Goal: Transaction & Acquisition: Register for event/course

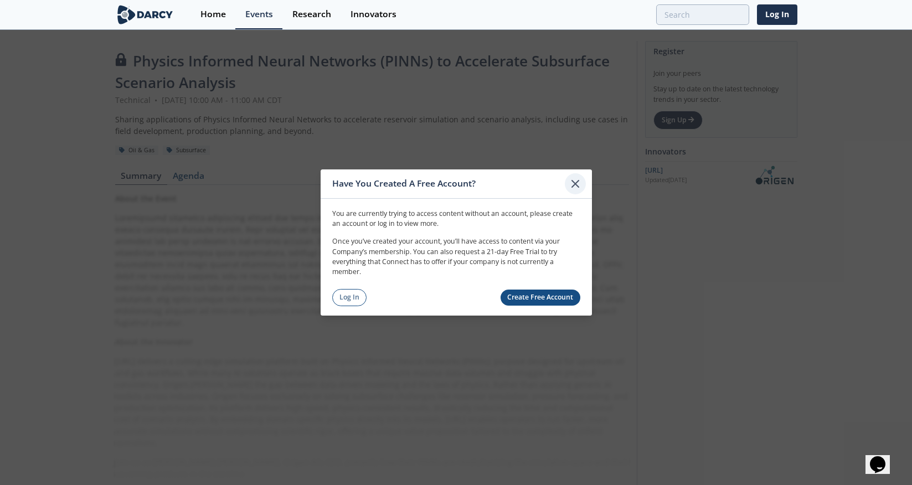
click at [578, 182] on icon at bounding box center [575, 183] width 13 height 13
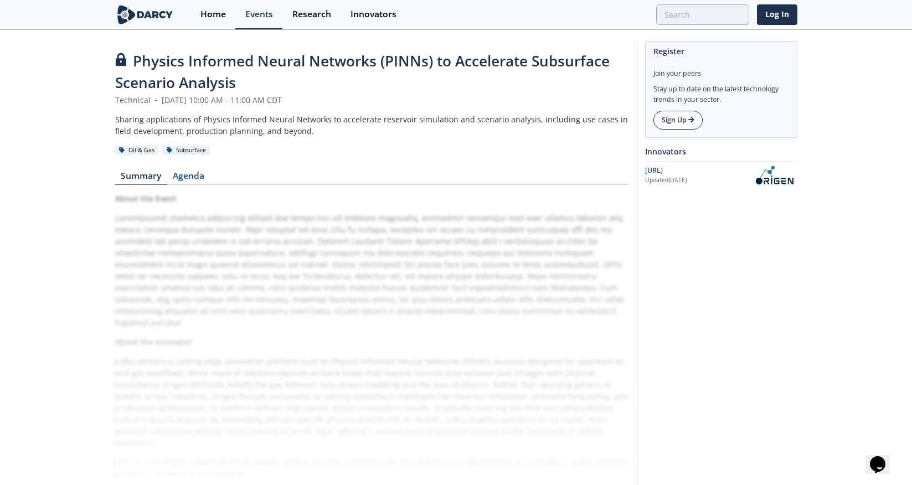
click at [681, 122] on link "Sign Up" at bounding box center [677, 120] width 49 height 19
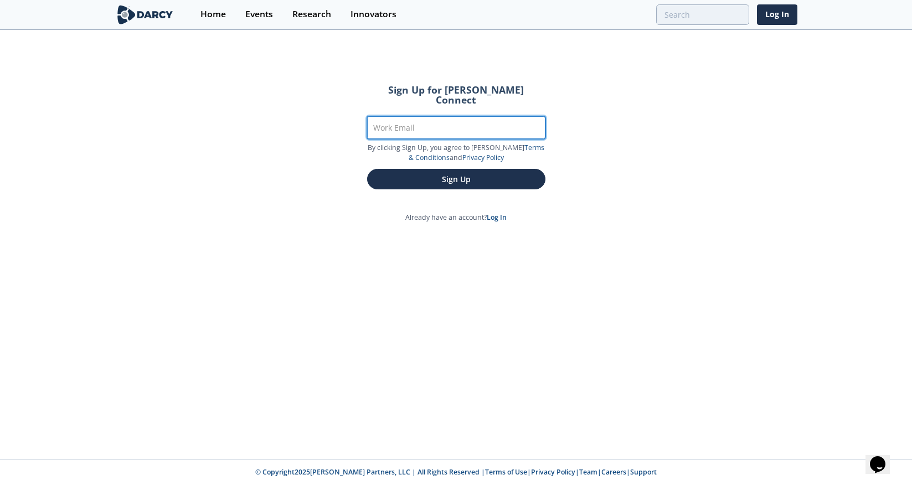
click at [408, 120] on input "Work Email" at bounding box center [456, 127] width 178 height 23
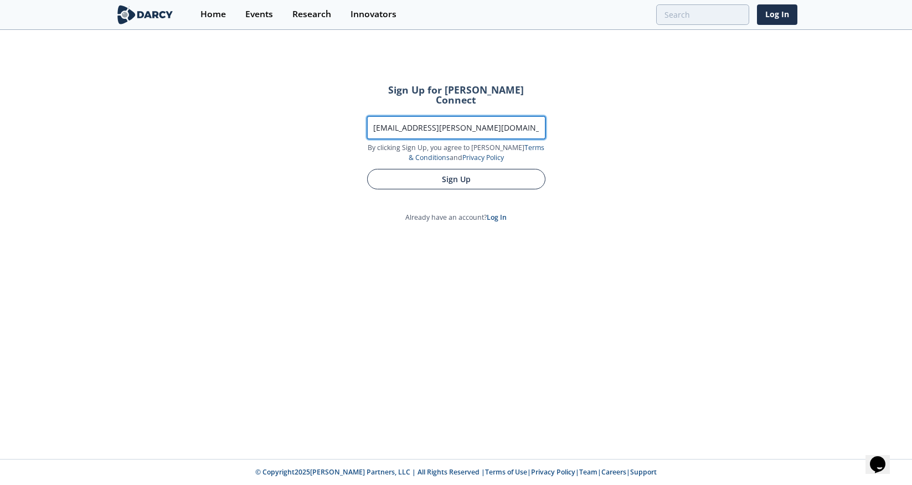
type input "[EMAIL_ADDRESS][PERSON_NAME][DOMAIN_NAME]"
click at [465, 169] on button "Sign Up" at bounding box center [456, 179] width 178 height 20
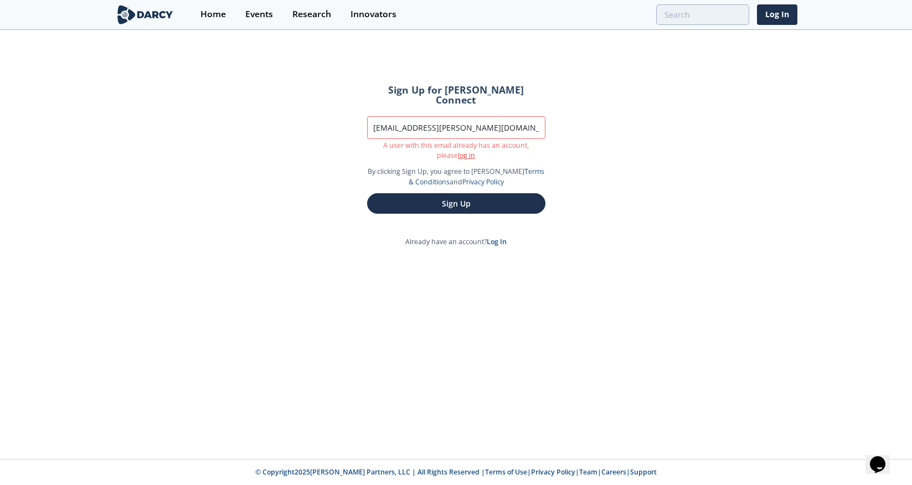
click at [458, 151] on link "log in" at bounding box center [466, 155] width 17 height 9
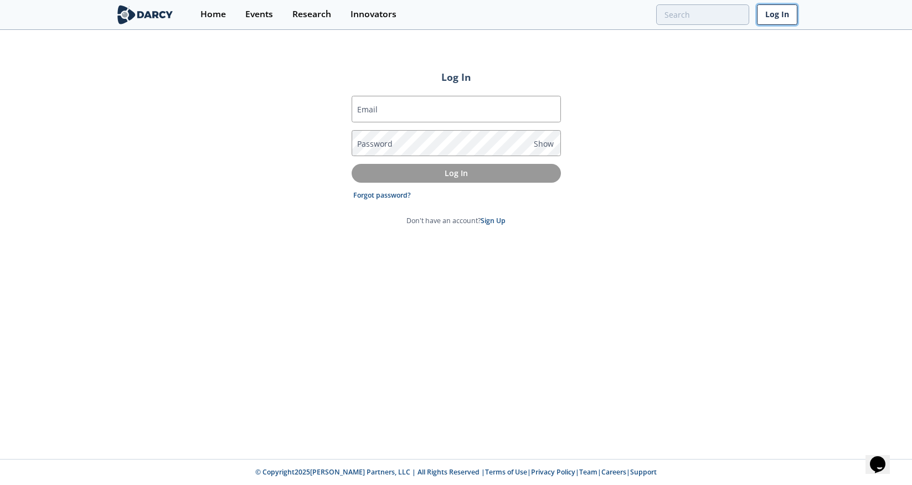
click at [775, 13] on link "Log In" at bounding box center [777, 14] width 40 height 20
click at [391, 196] on link "Forgot password?" at bounding box center [382, 195] width 58 height 10
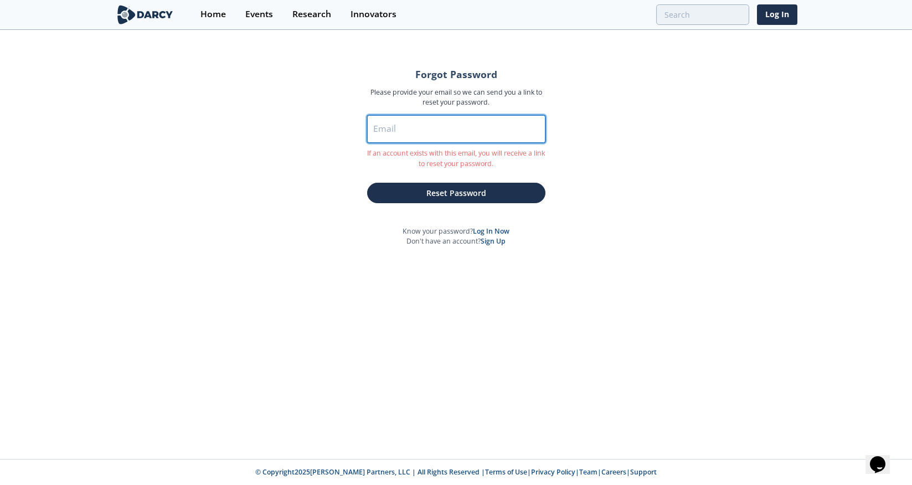
click at [483, 126] on input "Email" at bounding box center [456, 129] width 178 height 28
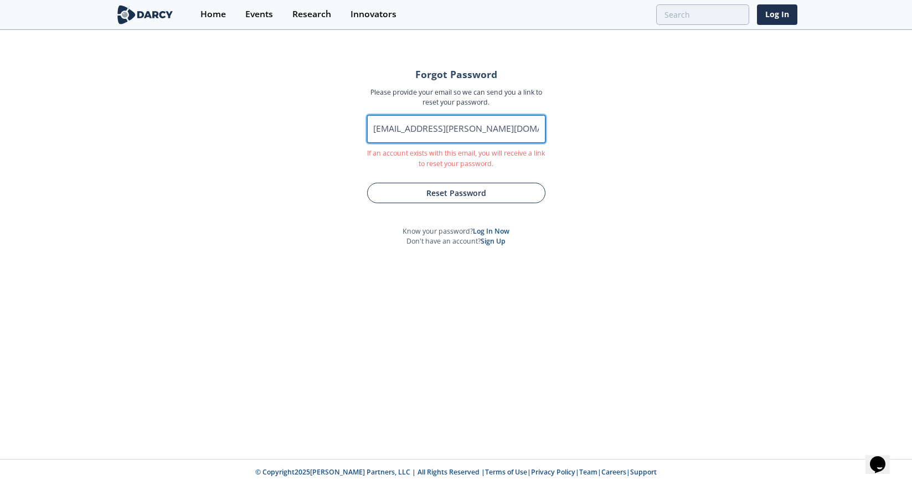
type input "[EMAIL_ADDRESS][PERSON_NAME][DOMAIN_NAME]"
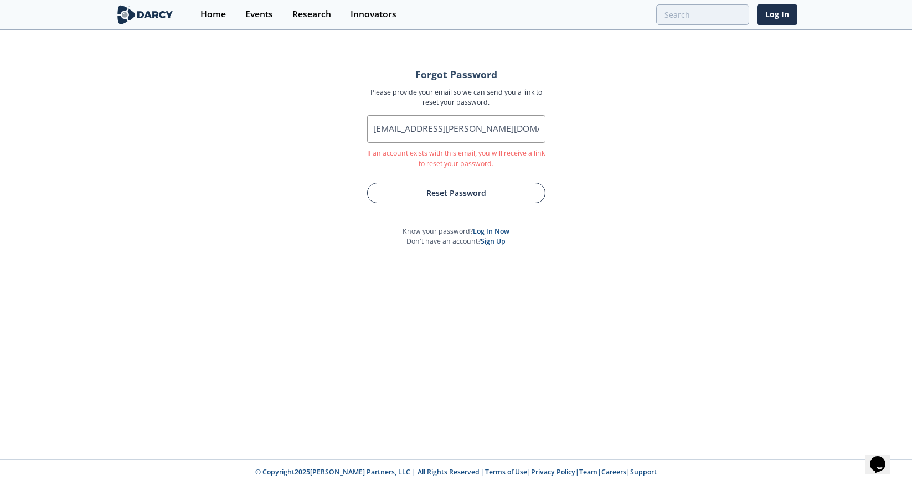
click at [428, 199] on button "Reset Password" at bounding box center [456, 193] width 178 height 20
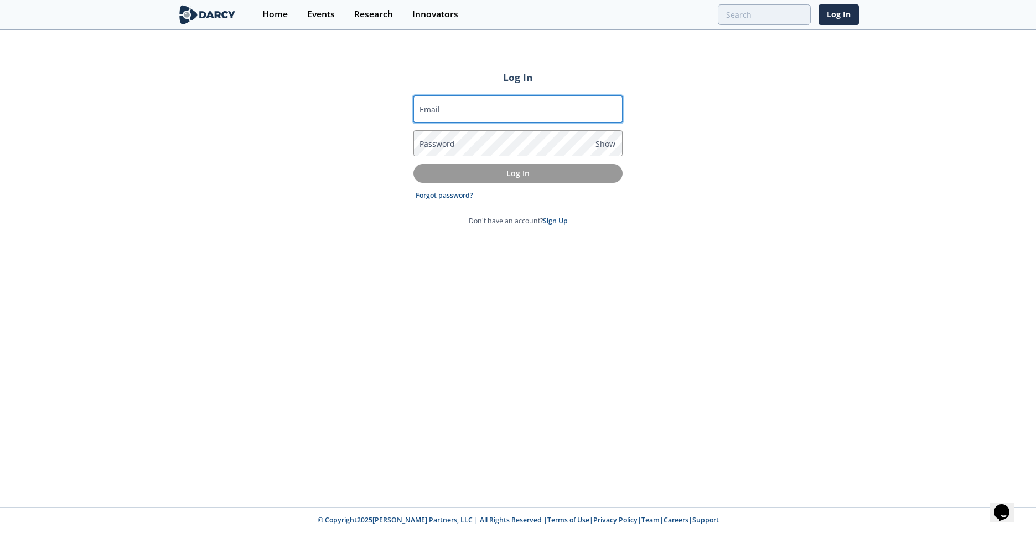
click at [485, 110] on input "Email" at bounding box center [518, 109] width 209 height 27
type input "[EMAIL_ADDRESS][PERSON_NAME][DOMAIN_NAME]"
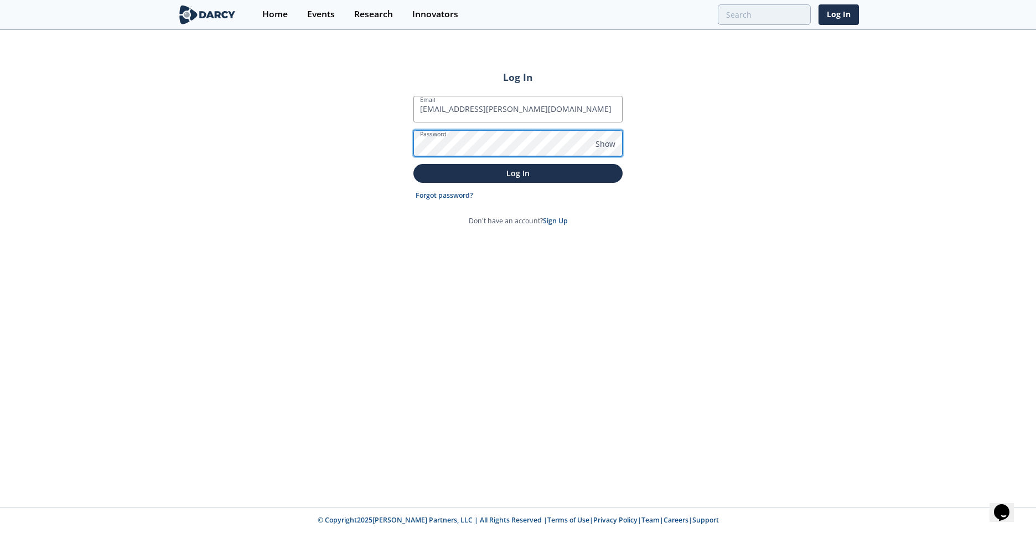
click at [414, 164] on button "Log In" at bounding box center [518, 173] width 209 height 18
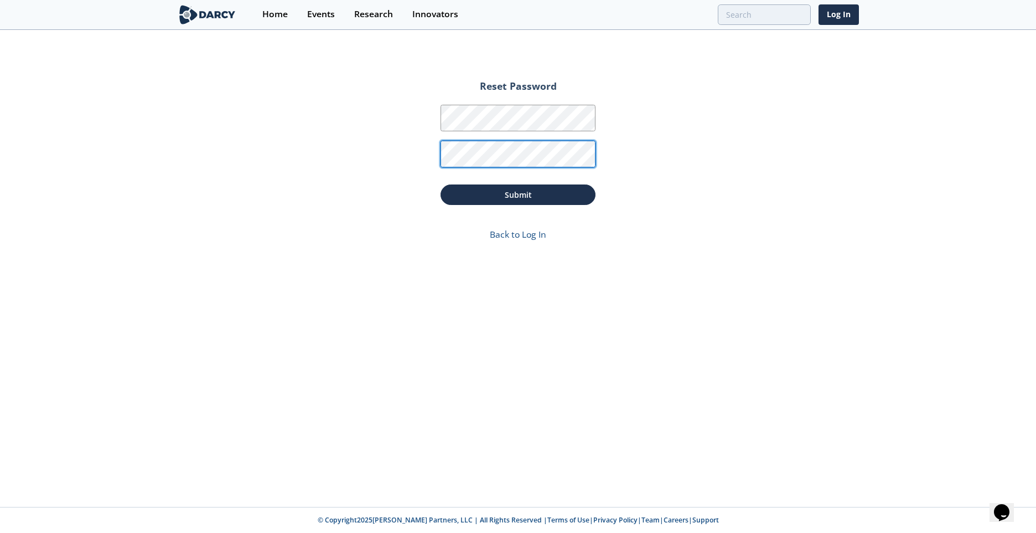
click at [441, 184] on button "Submit" at bounding box center [518, 194] width 155 height 20
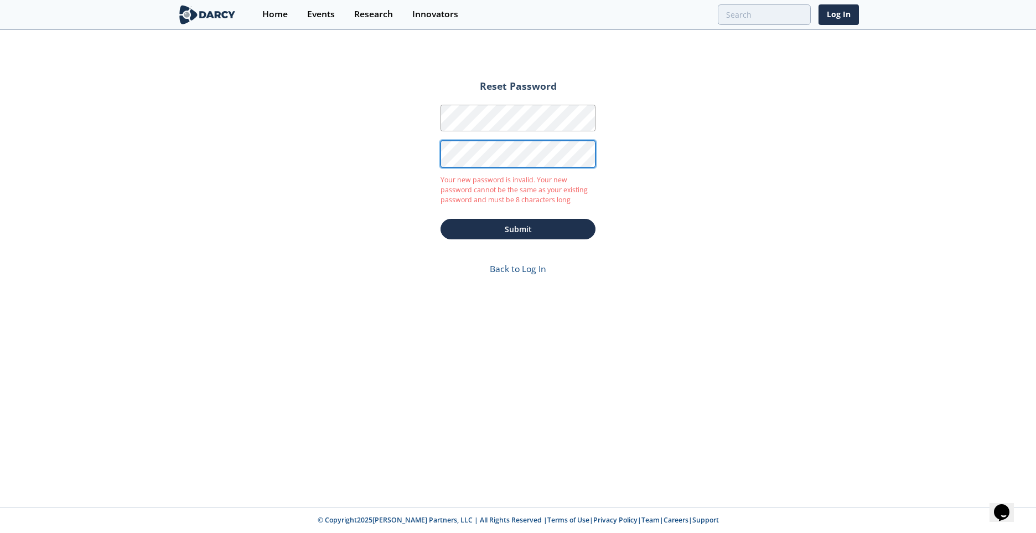
click at [431, 155] on form "Reset Password Password Password Confirmation Your new password is invalid. You…" at bounding box center [518, 180] width 186 height 221
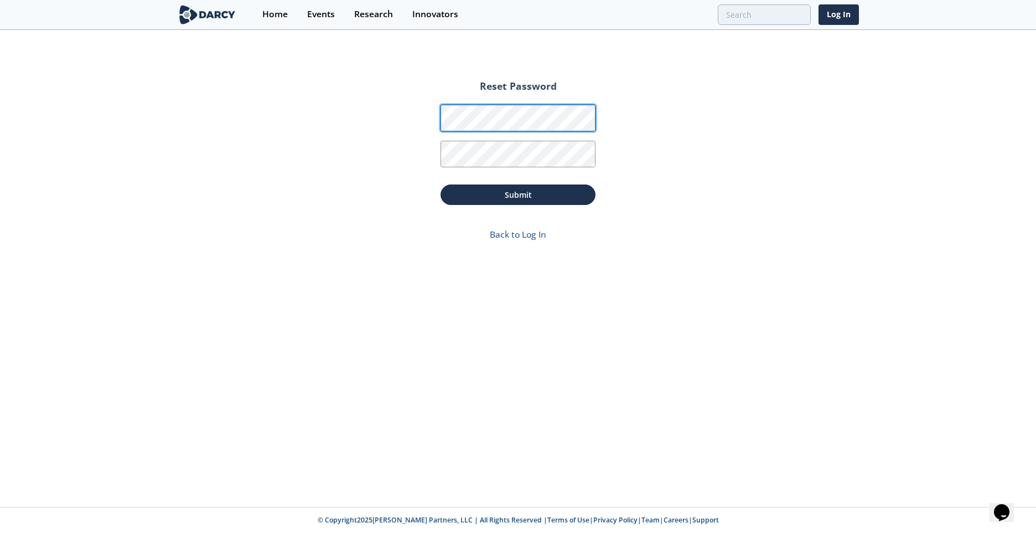
click at [401, 117] on div "Reset Password Password Password Confirmation Submit Back to Log In" at bounding box center [518, 269] width 1036 height 476
click at [441, 184] on button "Submit" at bounding box center [518, 194] width 155 height 20
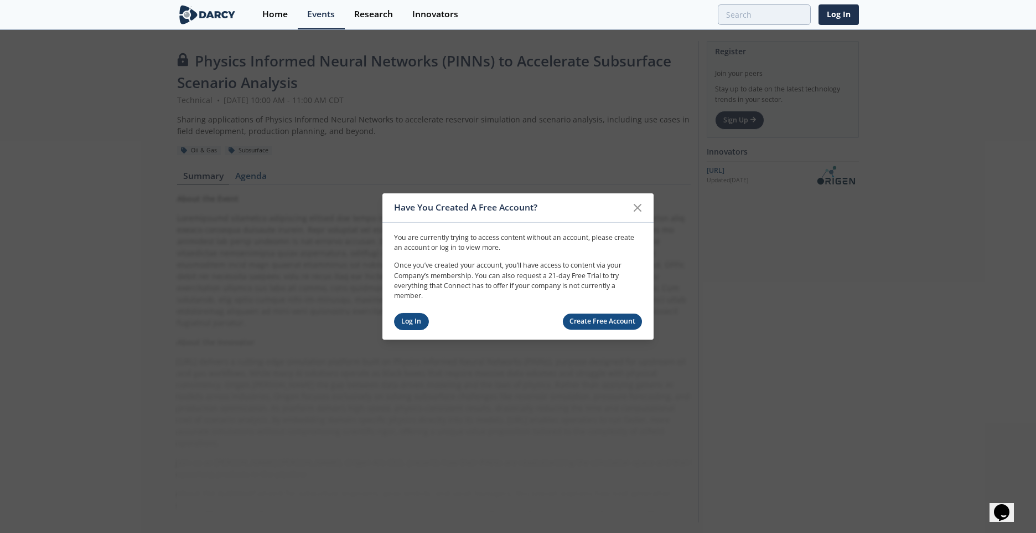
click at [414, 319] on link "Log In" at bounding box center [411, 321] width 35 height 17
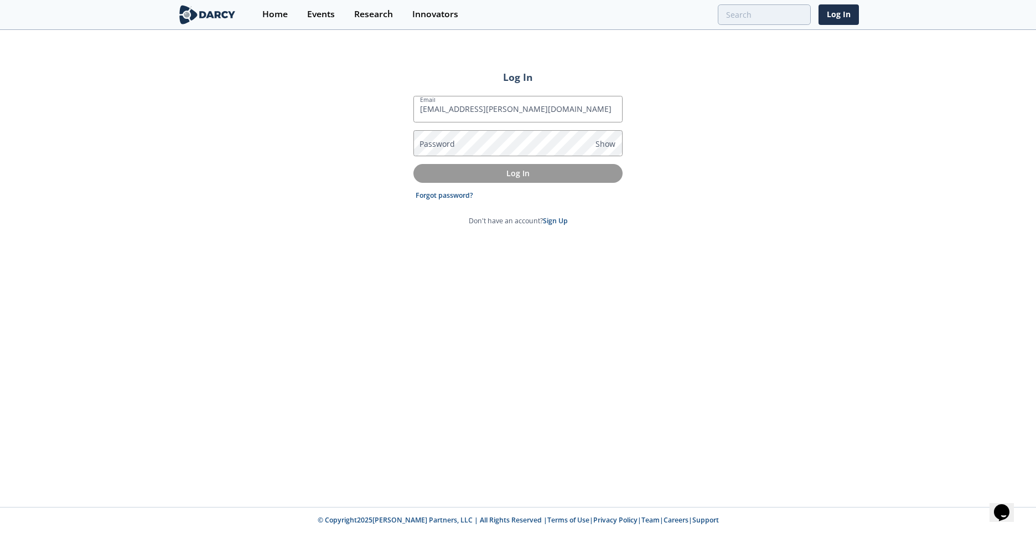
type input "[EMAIL_ADDRESS][PERSON_NAME][DOMAIN_NAME]"
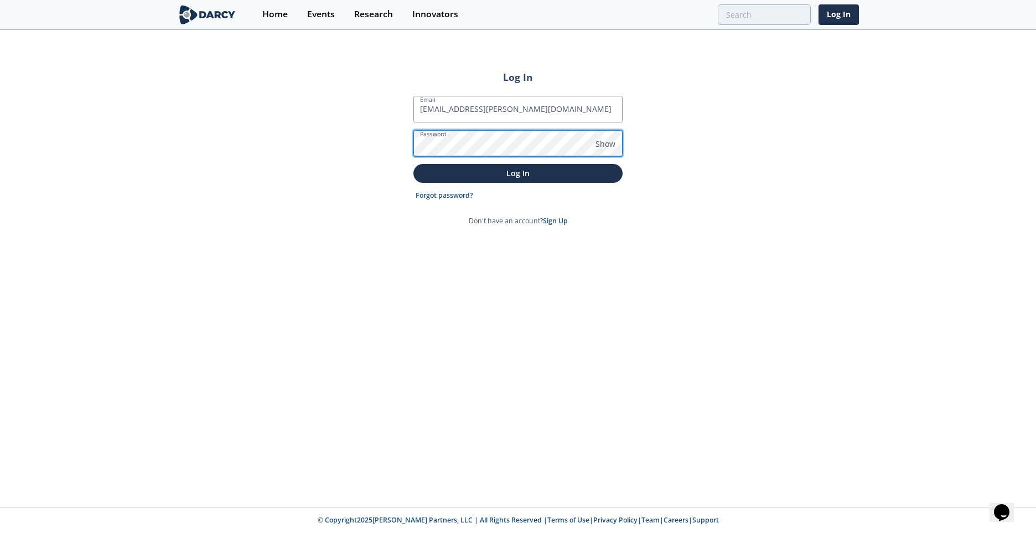
click at [414, 164] on button "Log In" at bounding box center [518, 173] width 209 height 18
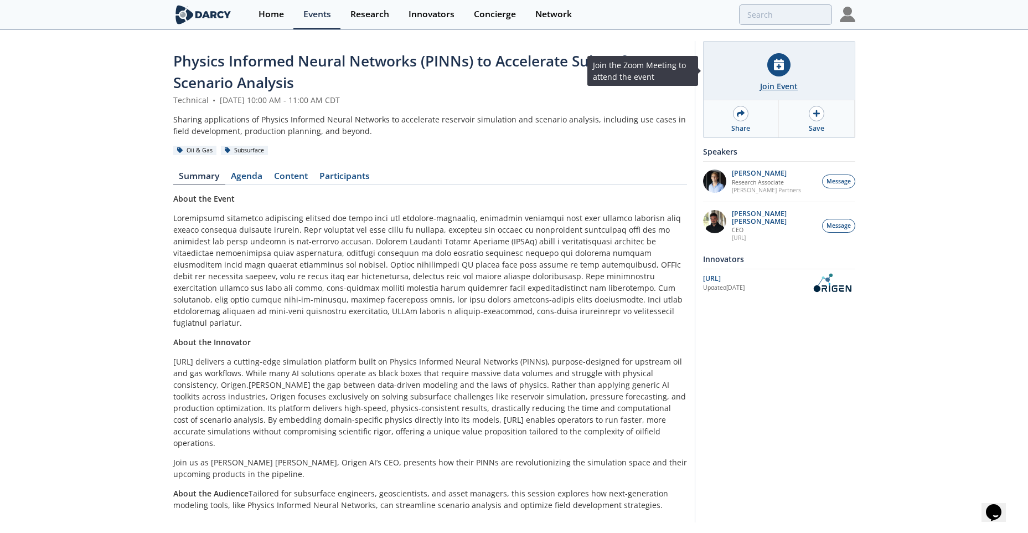
click at [780, 60] on icon at bounding box center [779, 65] width 10 height 12
